Goal: Task Accomplishment & Management: Complete application form

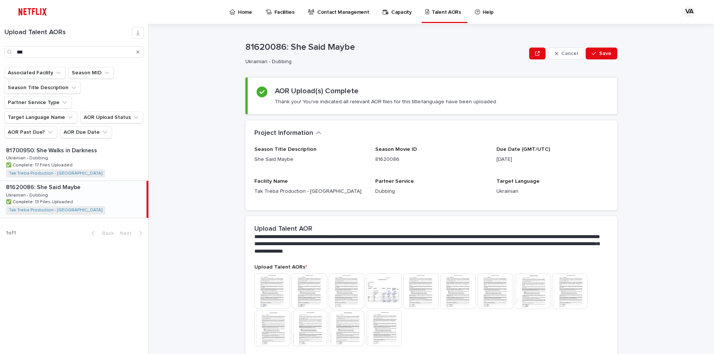
click at [434, 14] on p "Talent AORs" at bounding box center [446, 8] width 29 height 16
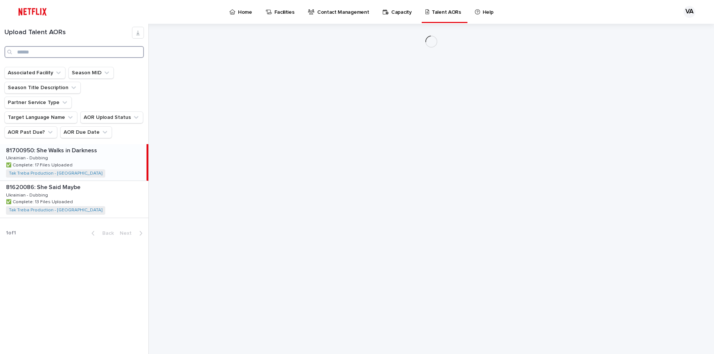
click at [74, 51] on input "Search" at bounding box center [73, 52] width 139 height 12
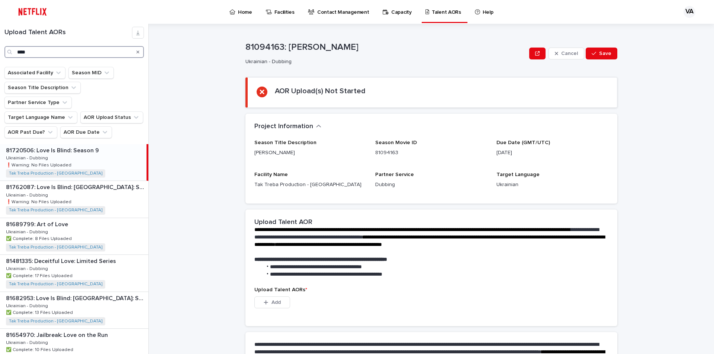
type input "****"
click at [96, 146] on div "81720506: Love Is Blind: Season 9 81720506: Love Is Blind: Season 9 Ukrainian -…" at bounding box center [73, 162] width 146 height 36
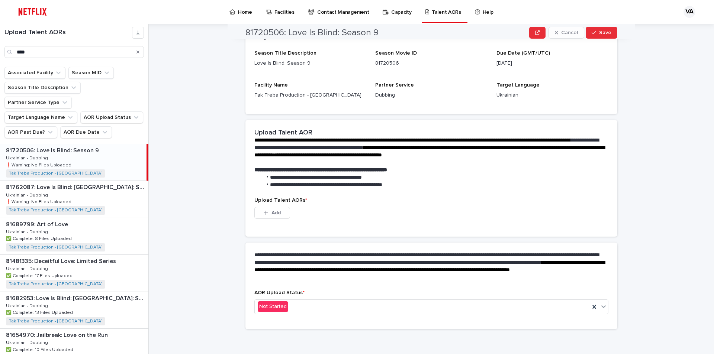
scroll to position [91, 0]
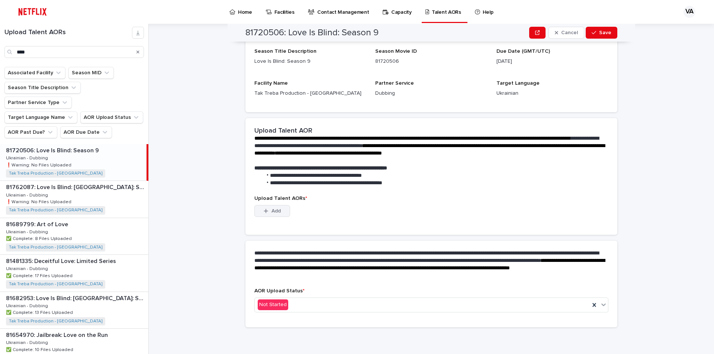
click at [271, 209] on span "Add" at bounding box center [275, 211] width 9 height 5
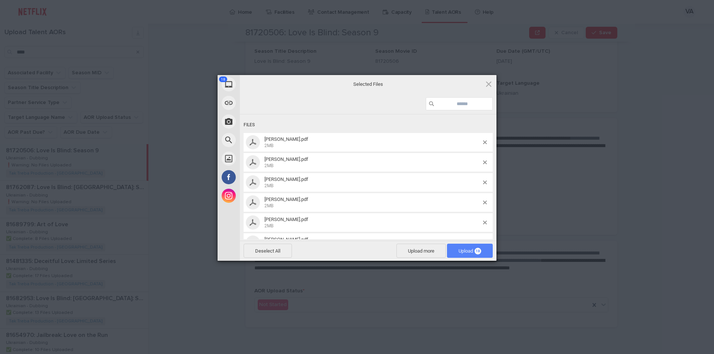
click at [458, 251] on span "Upload 18" at bounding box center [469, 251] width 23 height 6
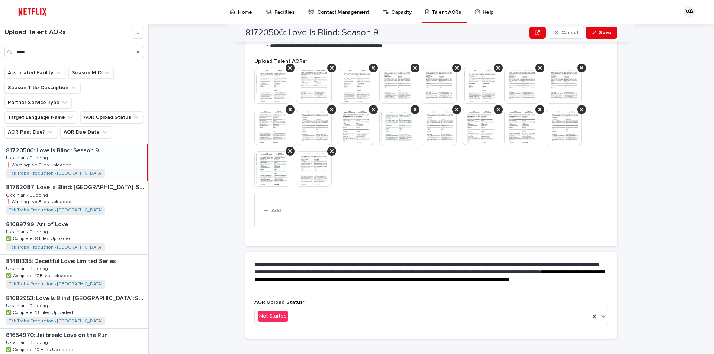
scroll to position [204, 0]
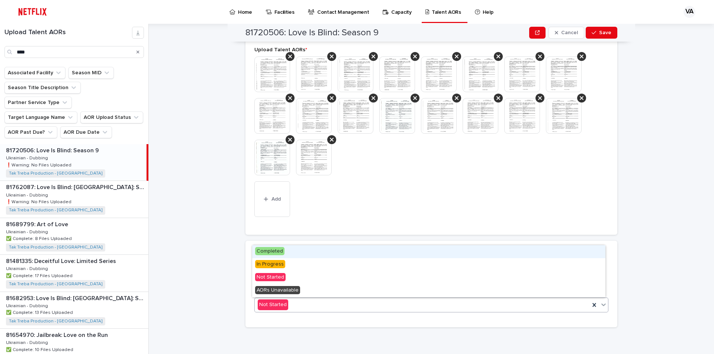
click at [302, 305] on div "Not Started" at bounding box center [422, 305] width 335 height 12
click at [272, 251] on span "Completed" at bounding box center [269, 251] width 29 height 8
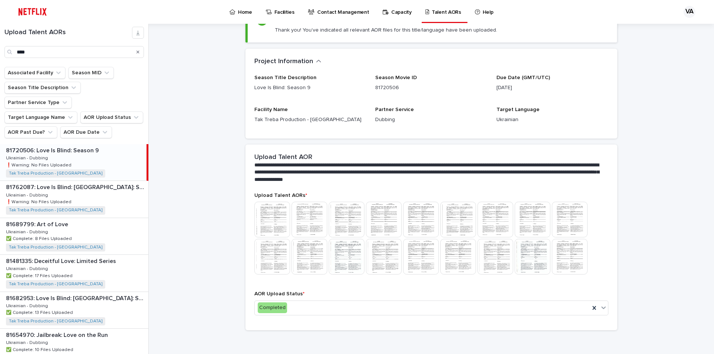
scroll to position [75, 0]
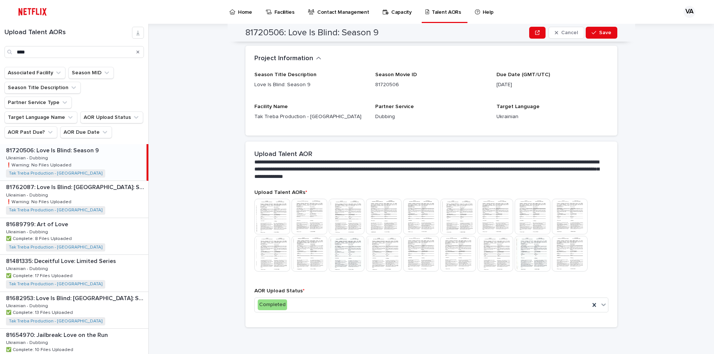
click at [268, 214] on img at bounding box center [272, 217] width 36 height 36
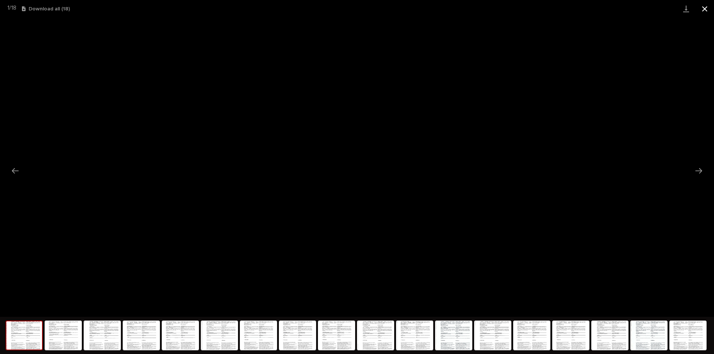
click at [702, 13] on button "Close gallery" at bounding box center [704, 8] width 19 height 17
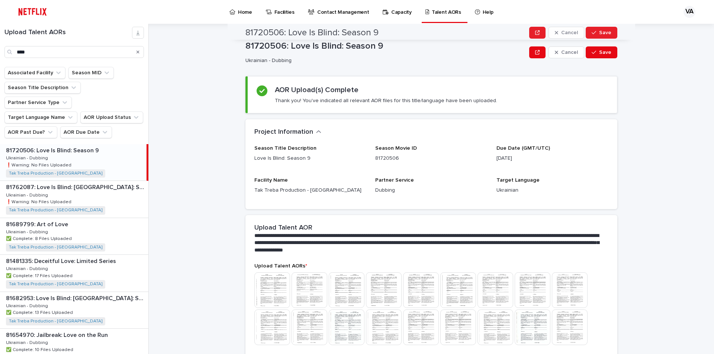
scroll to position [0, 0]
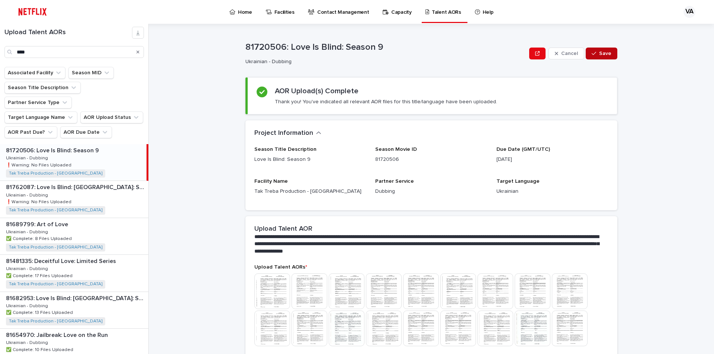
click at [599, 54] on span "Save" at bounding box center [605, 53] width 12 height 5
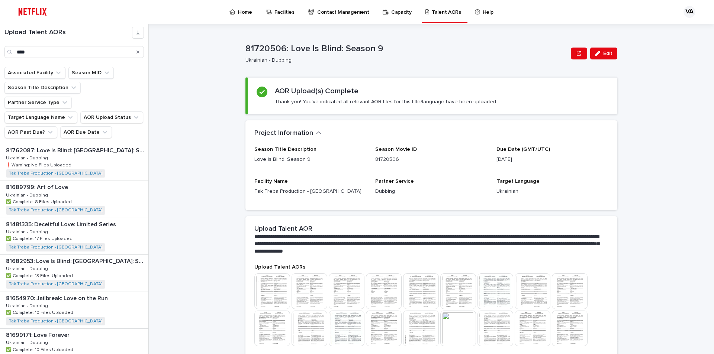
click at [483, 62] on p "Ukrainian - Dubbing" at bounding box center [404, 60] width 319 height 6
click at [339, 93] on h2 "AOR Upload(s) Complete" at bounding box center [317, 91] width 84 height 9
click at [303, 92] on h2 "AOR Upload(s) Complete" at bounding box center [317, 91] width 84 height 9
click at [335, 90] on h2 "AOR Upload(s) Complete" at bounding box center [317, 91] width 84 height 9
drag, startPoint x: 357, startPoint y: 90, endPoint x: 317, endPoint y: 90, distance: 40.2
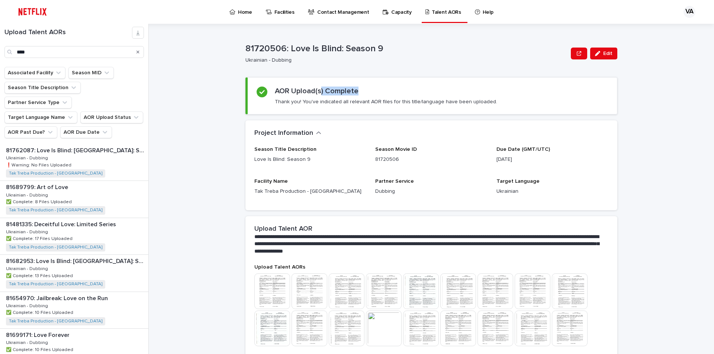
click at [317, 90] on div "AOR Upload(s) Complete Thank you! You've indicated all relevant AOR files for t…" at bounding box center [386, 96] width 222 height 19
click at [343, 91] on h2 "AOR Upload(s) Complete" at bounding box center [317, 91] width 84 height 9
click at [371, 91] on div "AOR Upload(s) Complete Thank you! You've indicated all relevant AOR files for t…" at bounding box center [386, 96] width 222 height 19
click at [44, 53] on input "****" at bounding box center [73, 52] width 139 height 12
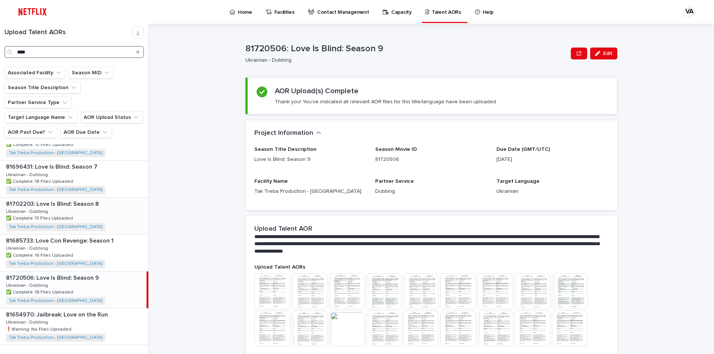
scroll to position [206, 0]
click at [45, 12] on img at bounding box center [32, 11] width 35 height 15
